Goal: Task Accomplishment & Management: Use online tool/utility

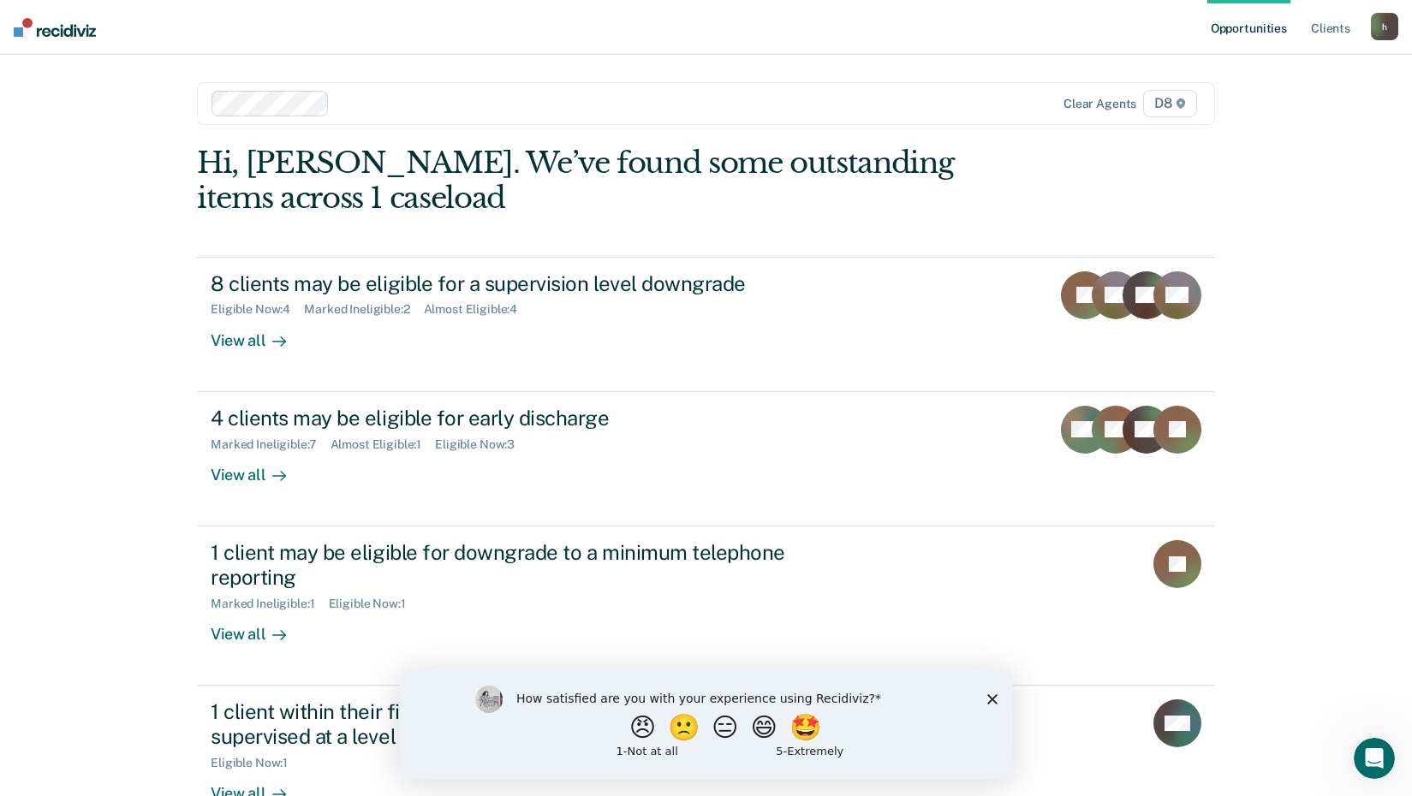
scroll to position [49, 0]
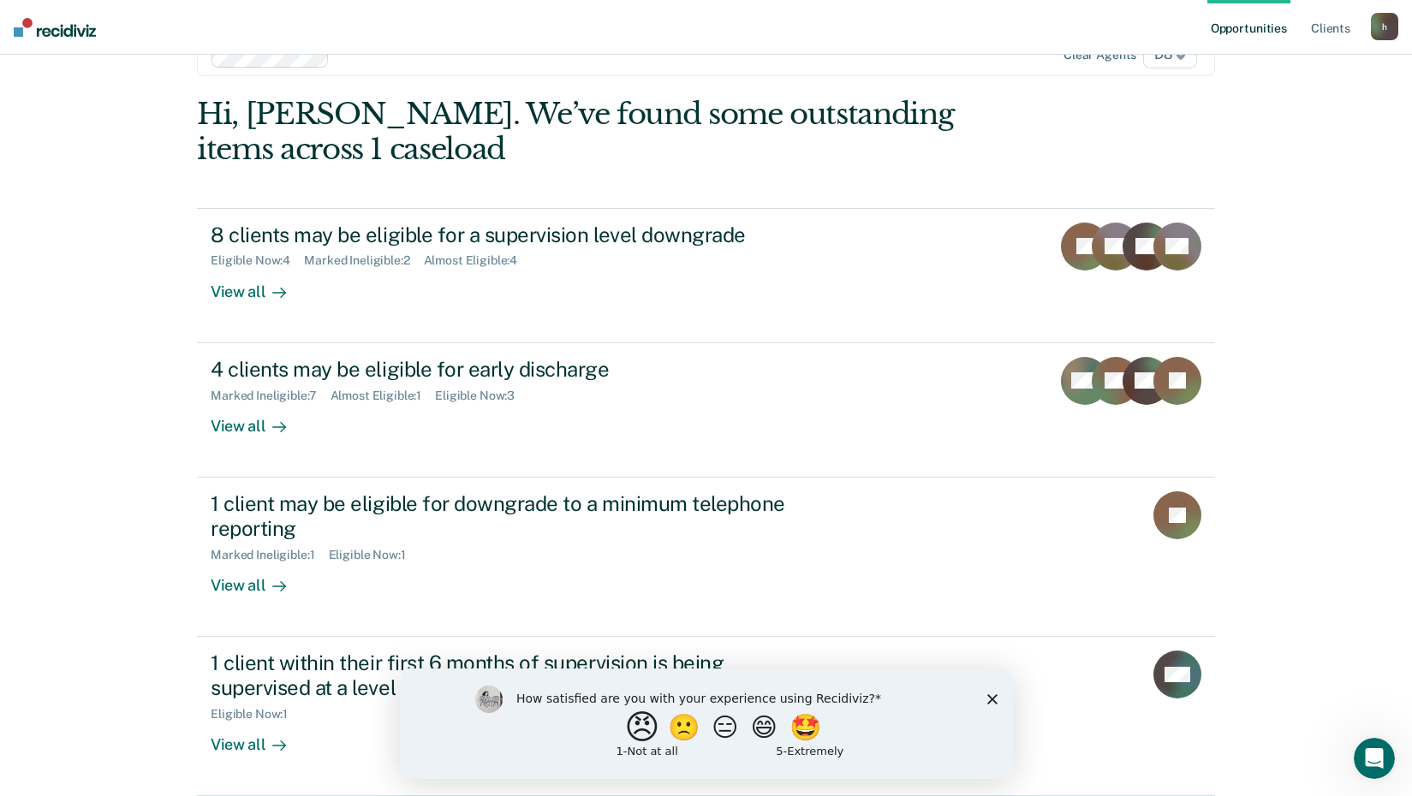
click at [629, 722] on button "😠" at bounding box center [643, 727] width 40 height 34
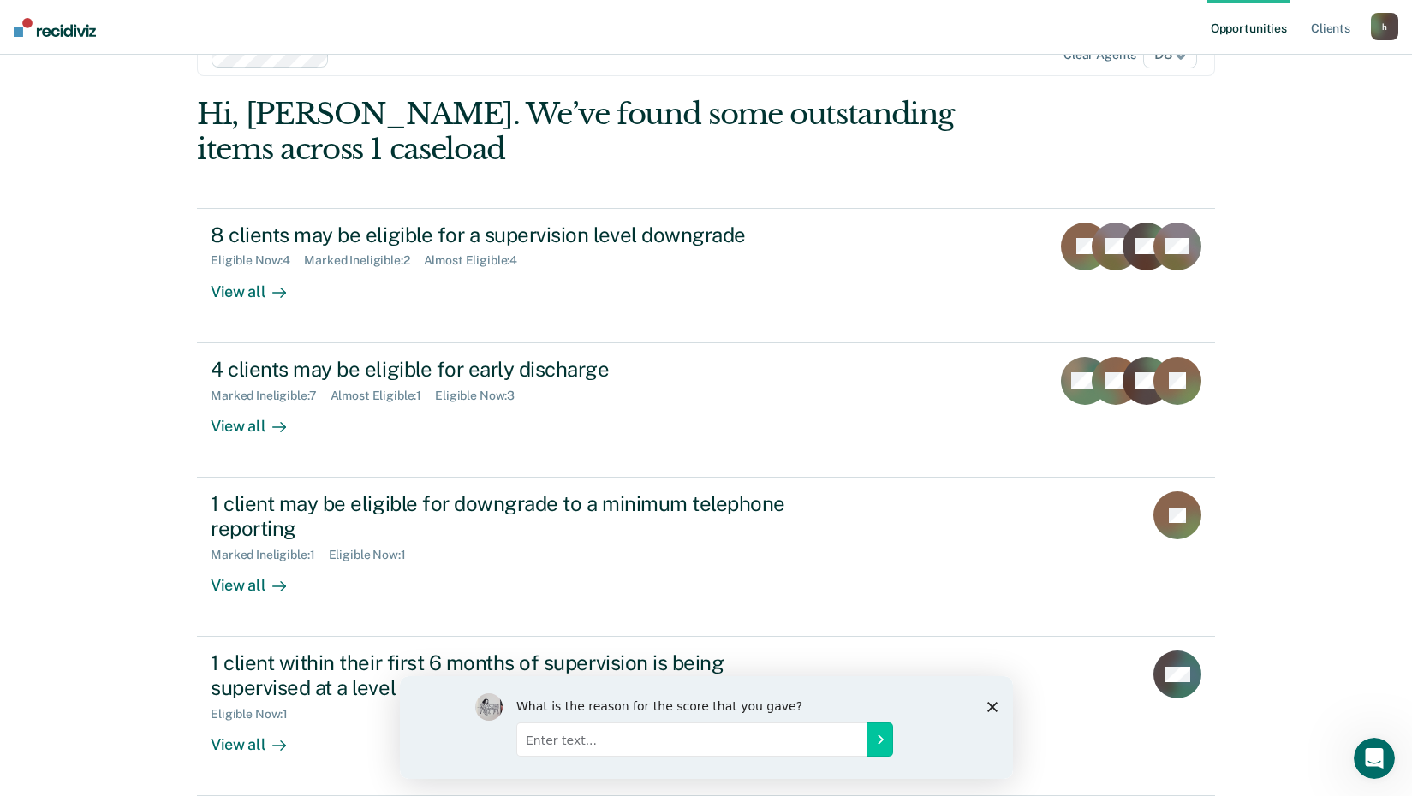
click at [551, 736] on input "Enter text..." at bounding box center [691, 739] width 351 height 34
type input "Continued, unaddressed issues with the program. It is yet another thing we are …"
click at [891, 736] on button "Submit your response" at bounding box center [880, 739] width 26 height 34
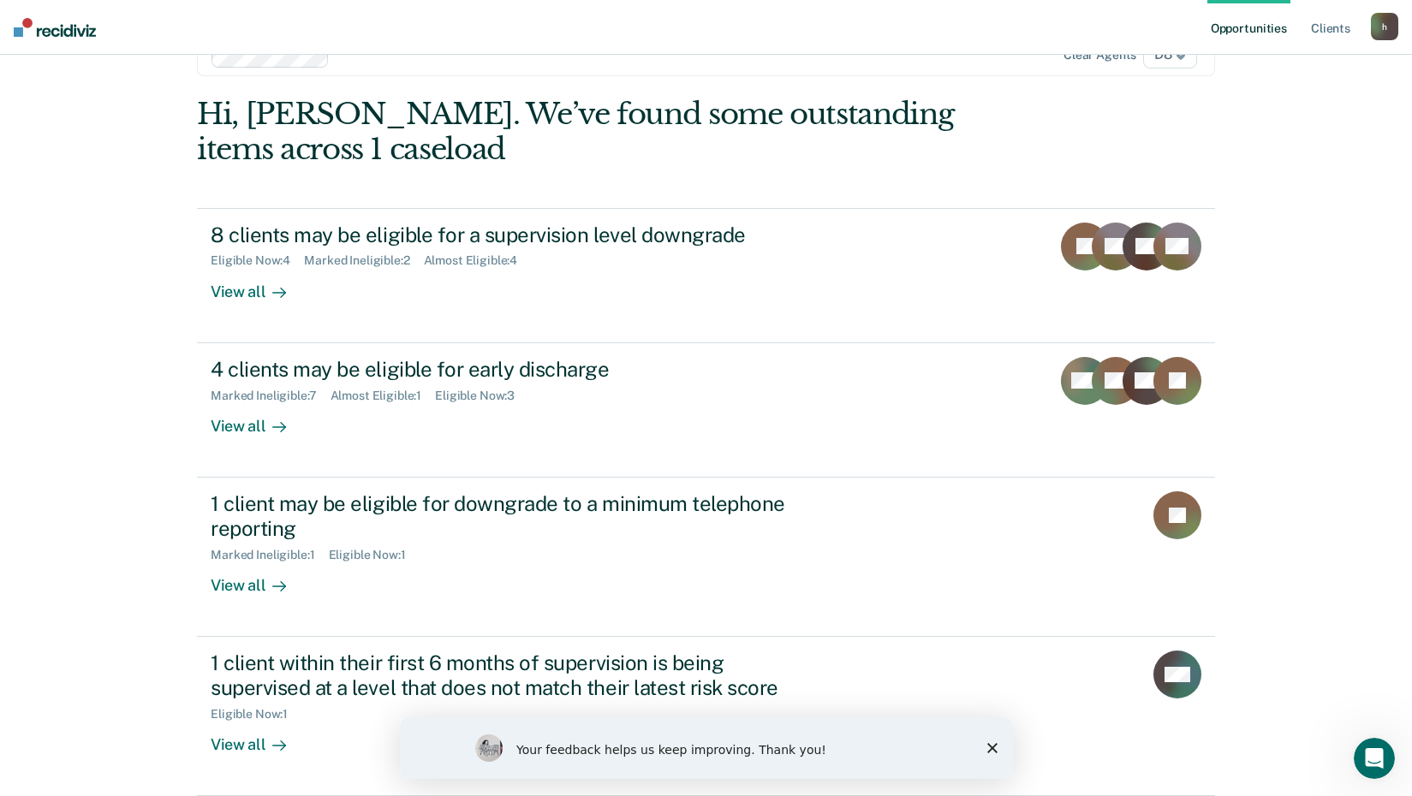
click at [986, 745] on icon "Close survey" at bounding box center [991, 748] width 10 height 10
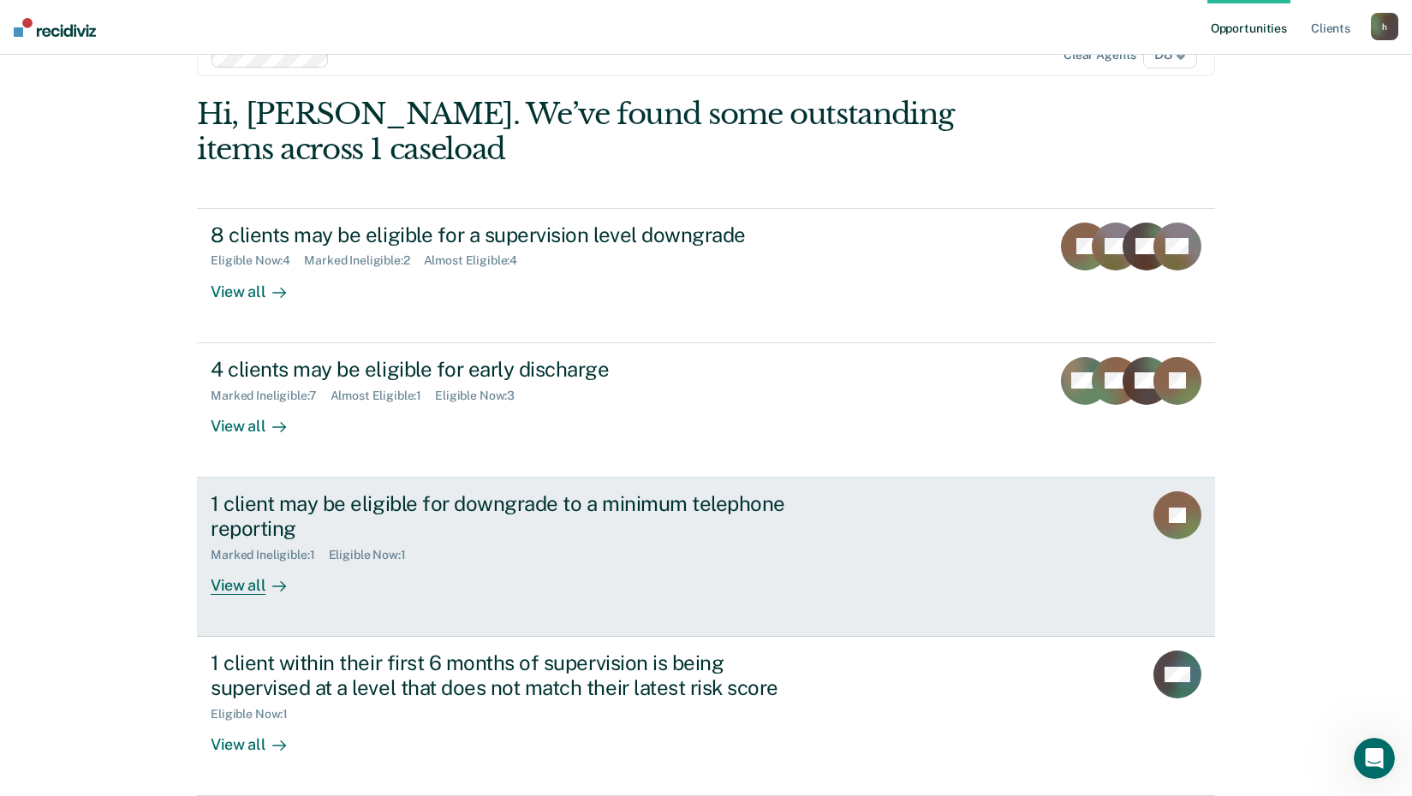
click at [247, 582] on div "View all" at bounding box center [259, 578] width 96 height 33
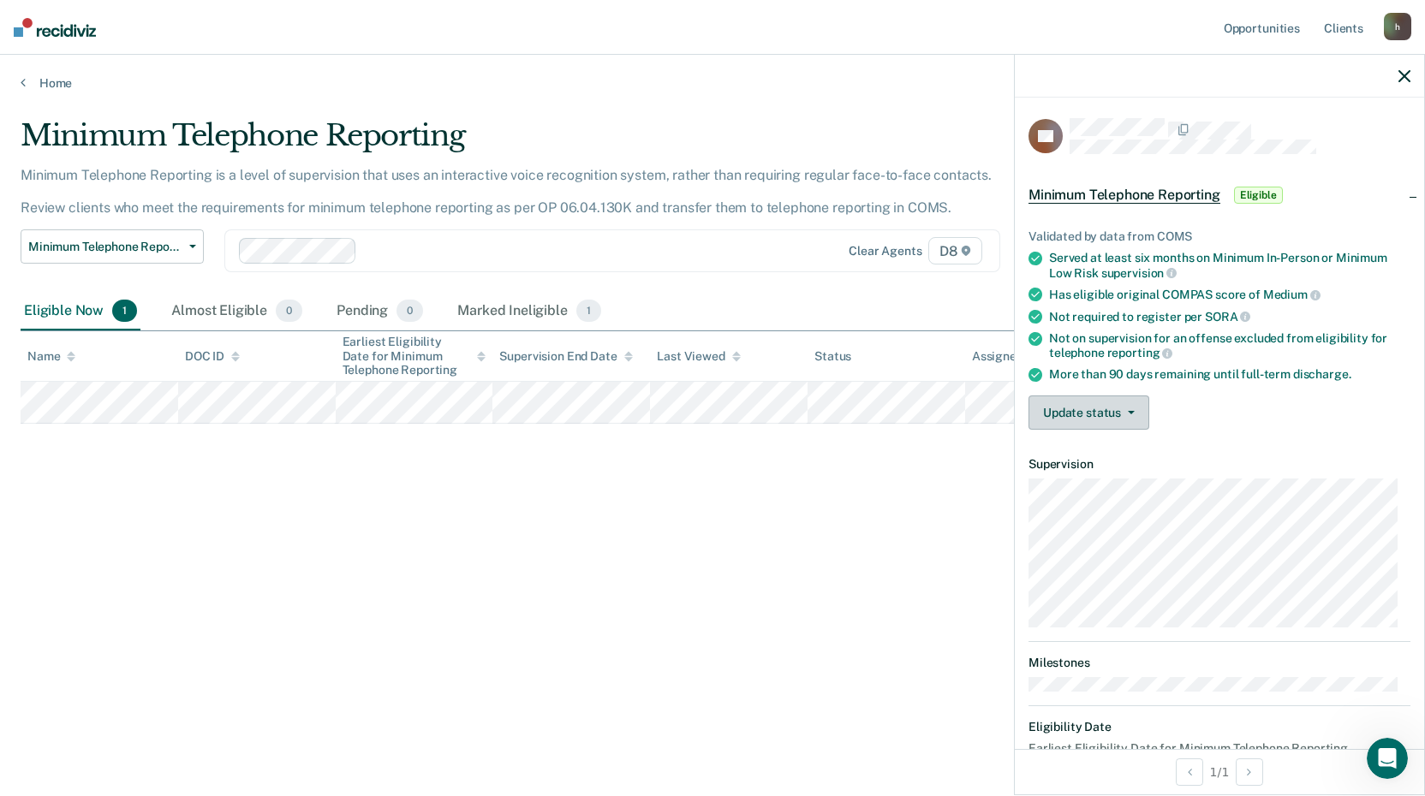
click at [1086, 419] on button "Update status" at bounding box center [1088, 413] width 121 height 34
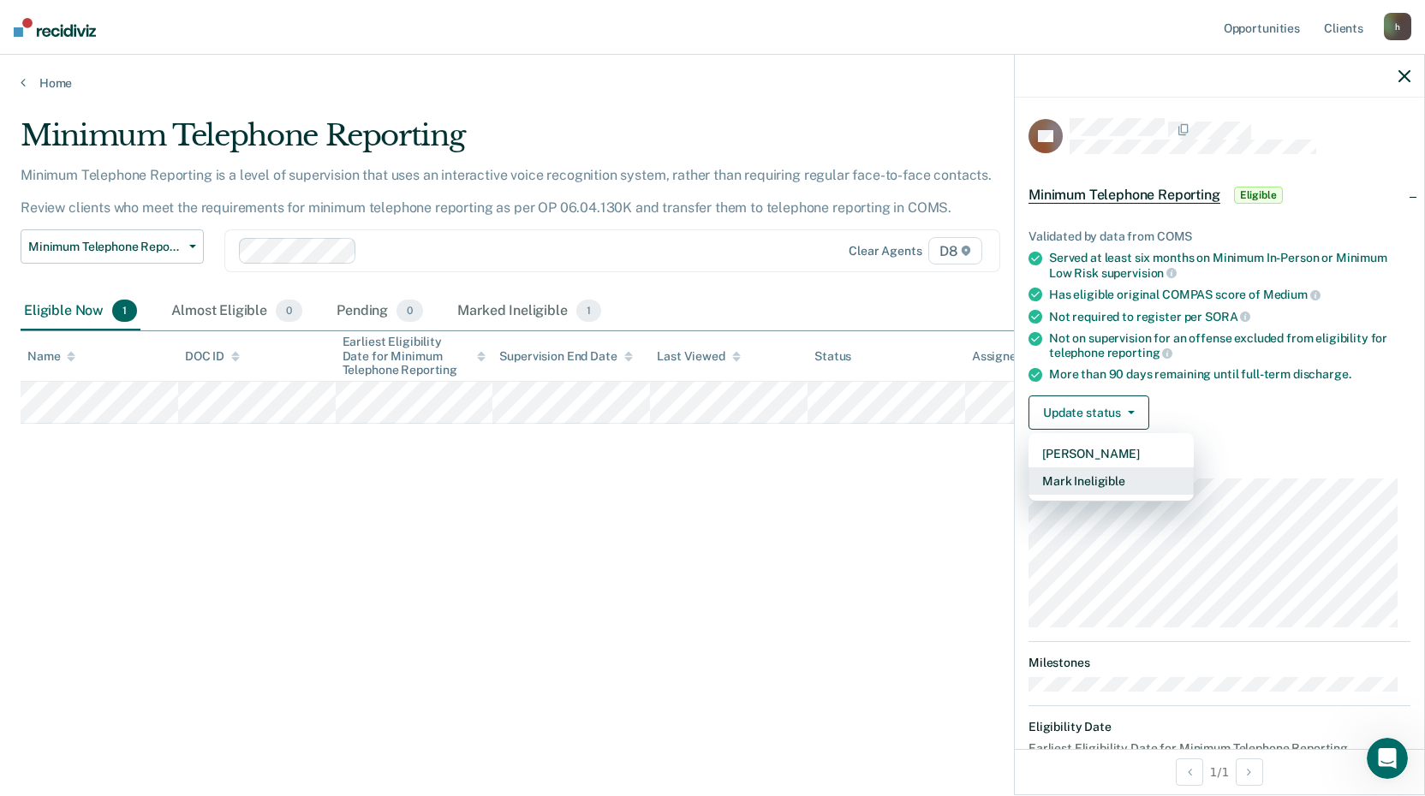
click at [1106, 486] on button "Mark Ineligible" at bounding box center [1110, 481] width 165 height 27
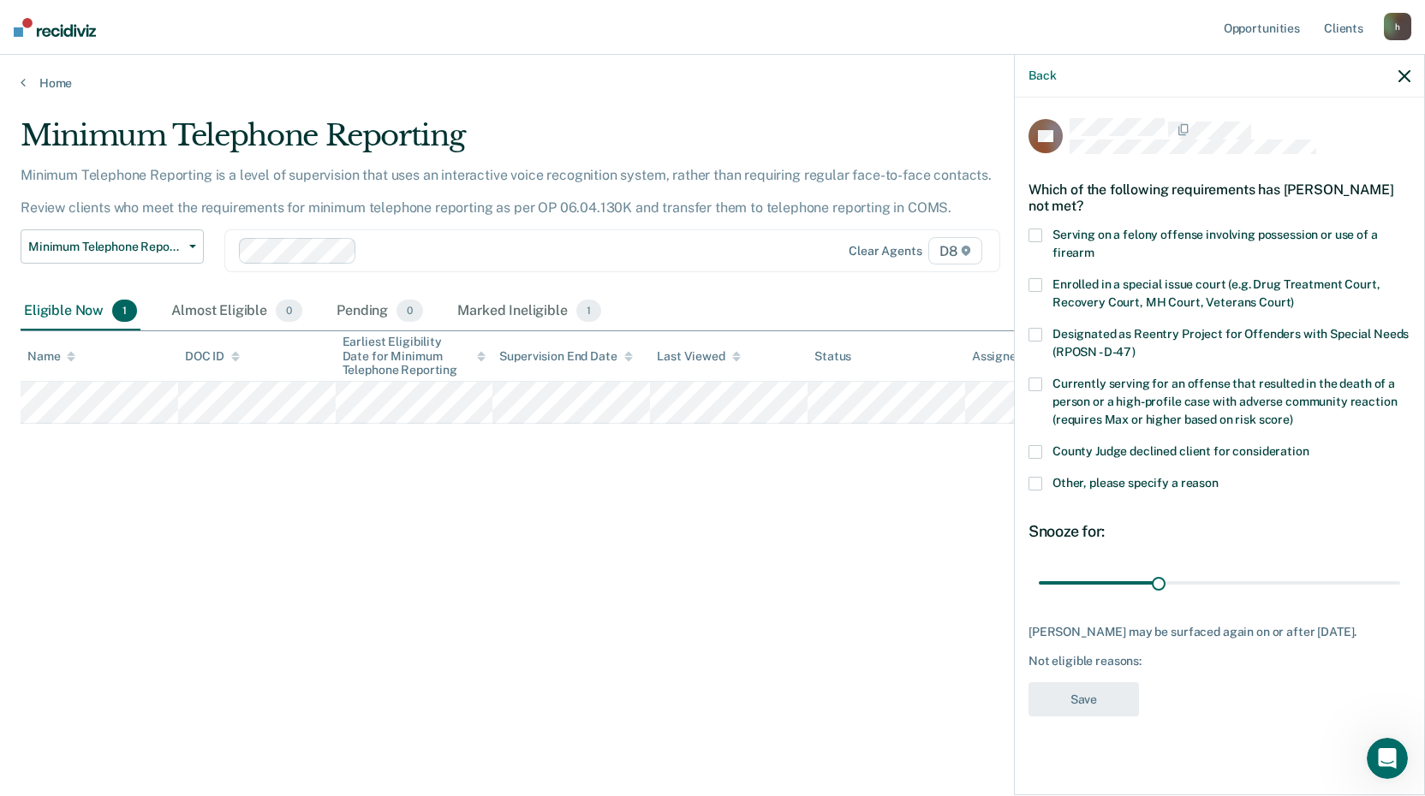
click at [1038, 455] on span at bounding box center [1035, 452] width 14 height 14
click at [1039, 485] on span at bounding box center [1035, 484] width 14 height 14
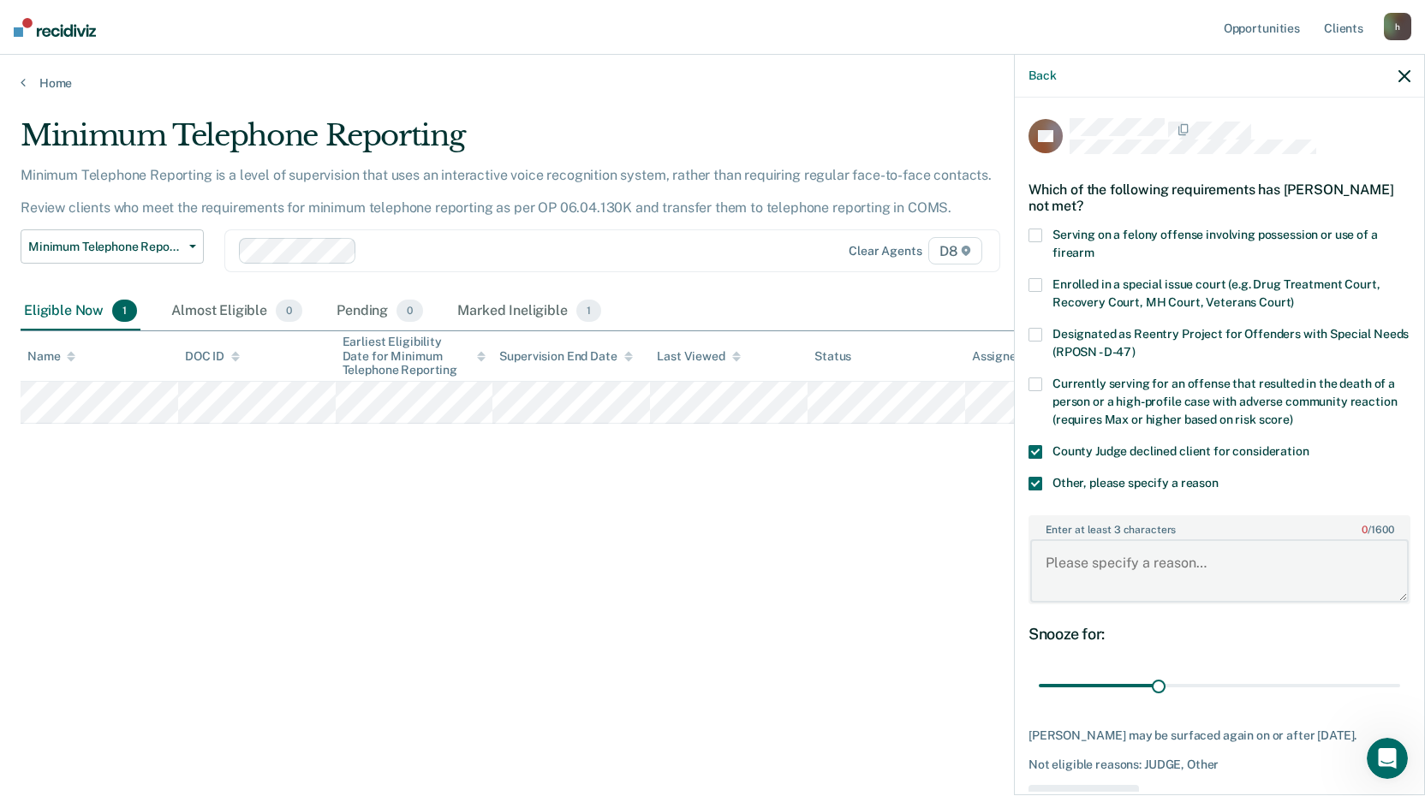
click at [1059, 559] on textarea "Enter at least 3 characters 0 / 1600" at bounding box center [1219, 570] width 378 height 63
click at [1088, 557] on textarea "Per her Order of Probation cannot be on telephone report." at bounding box center [1219, 570] width 378 height 63
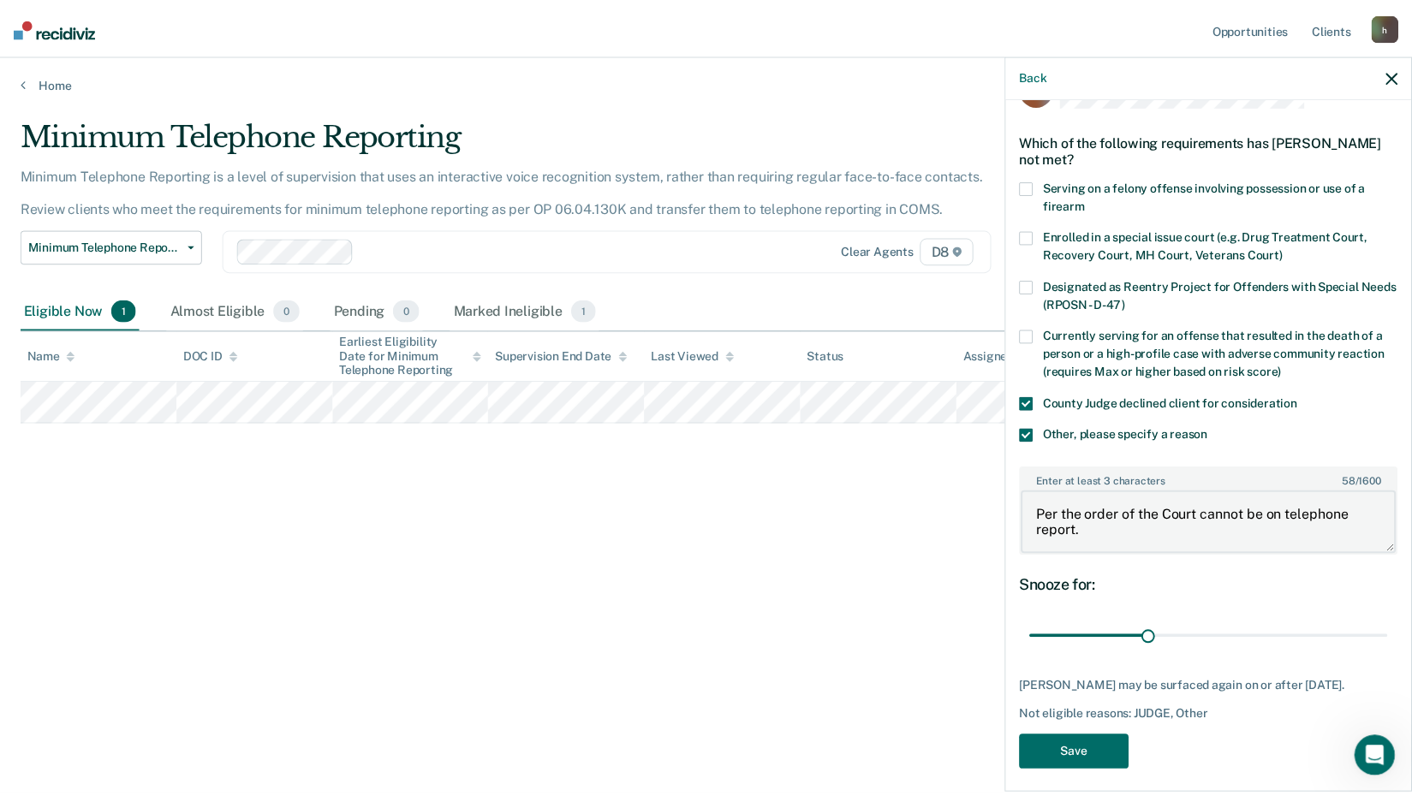
scroll to position [72, 0]
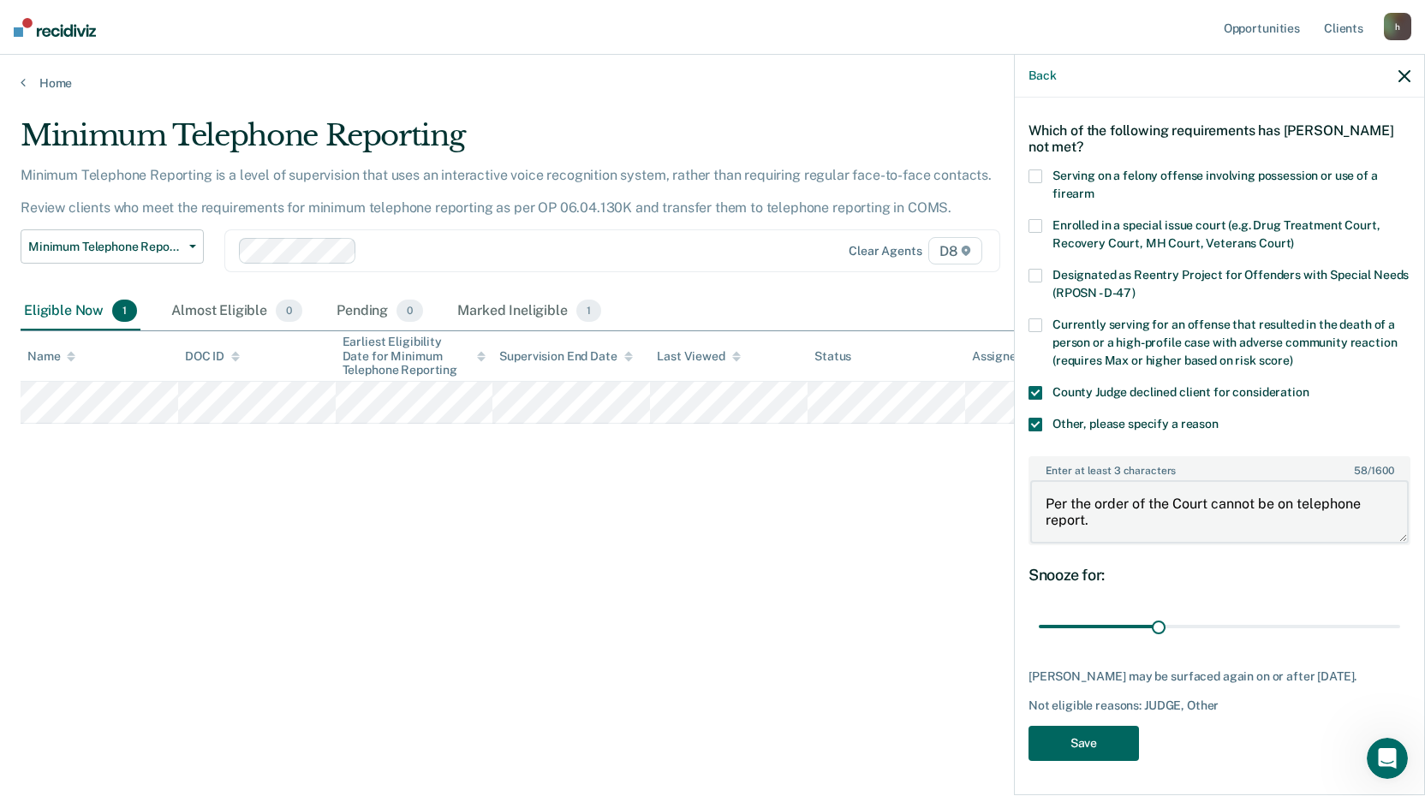
type textarea "Per the order of the Court cannot be on telephone report."
click at [1080, 748] on button "Save" at bounding box center [1083, 743] width 110 height 35
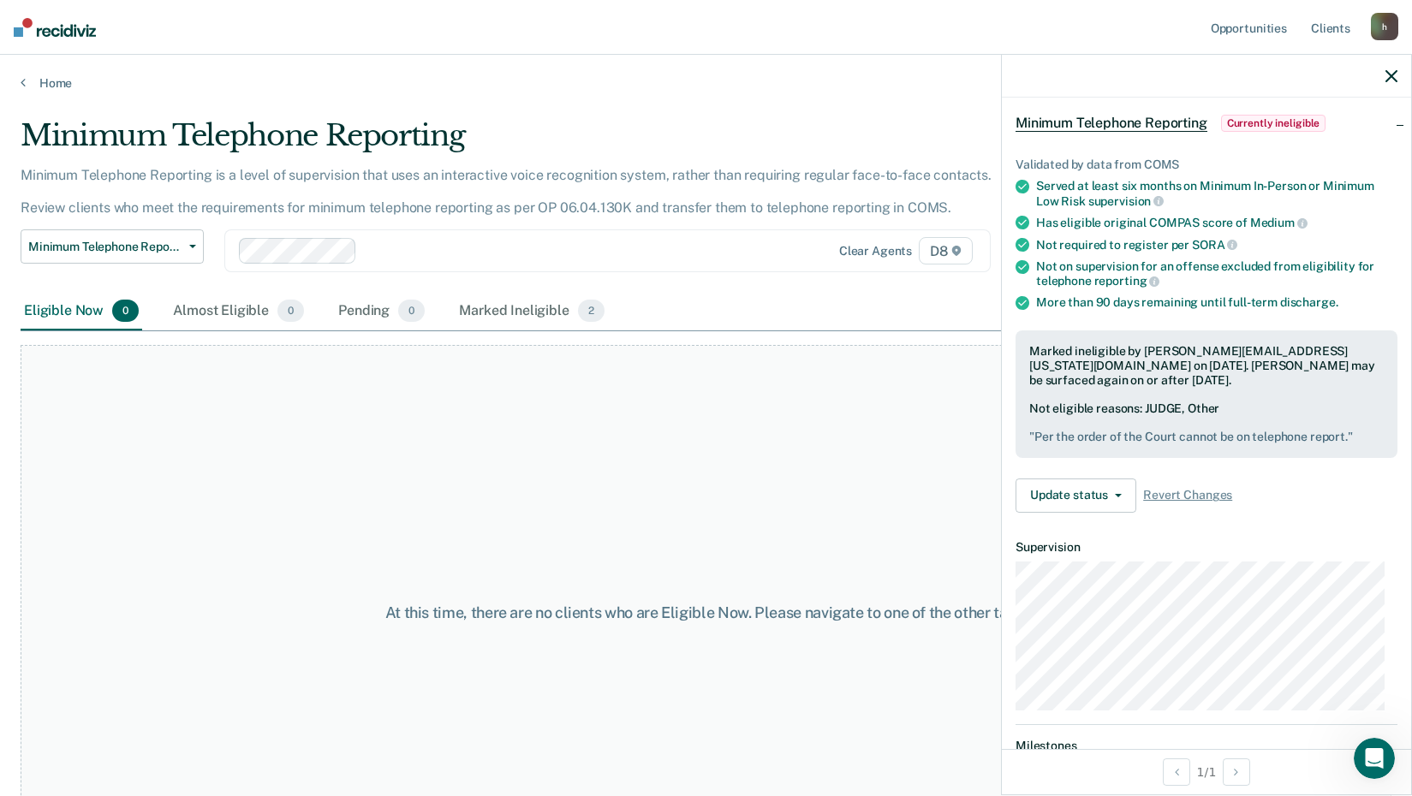
click at [1392, 75] on icon "button" at bounding box center [1392, 76] width 12 height 12
